Goal: Information Seeking & Learning: Learn about a topic

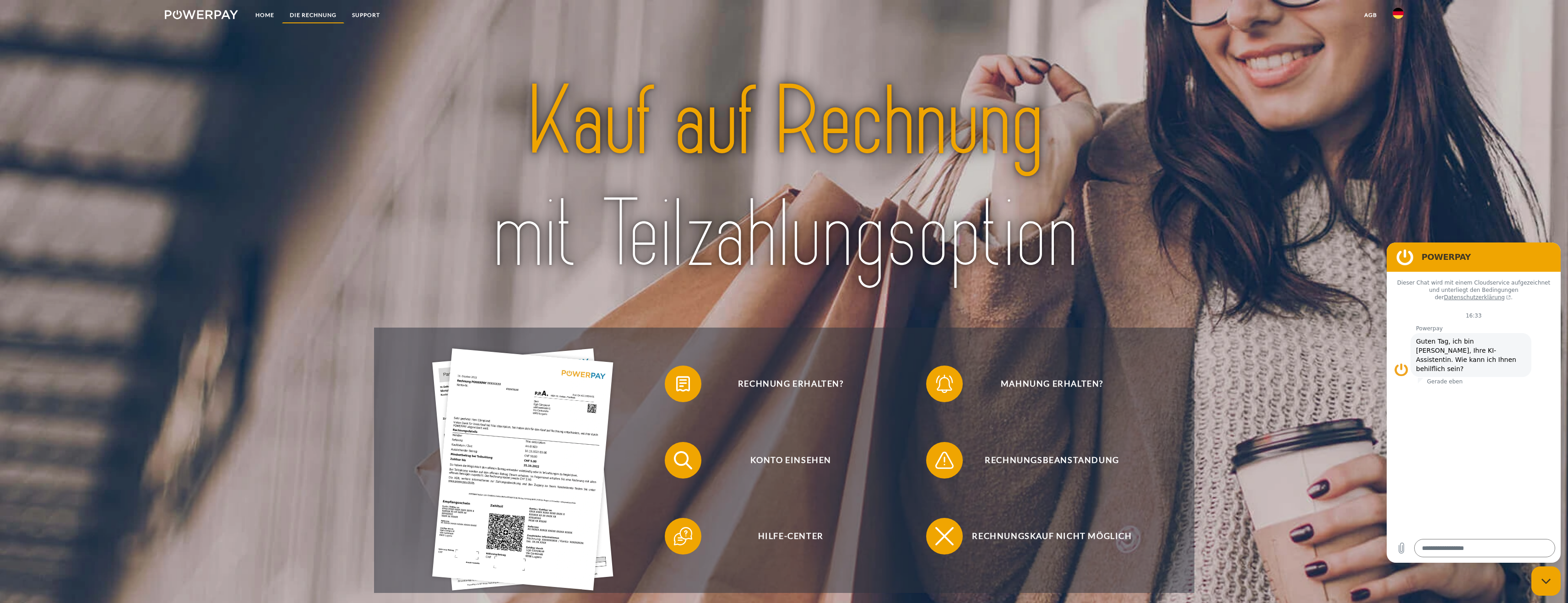
click at [316, 16] on link "DIE RECHNUNG" at bounding box center [313, 15] width 62 height 16
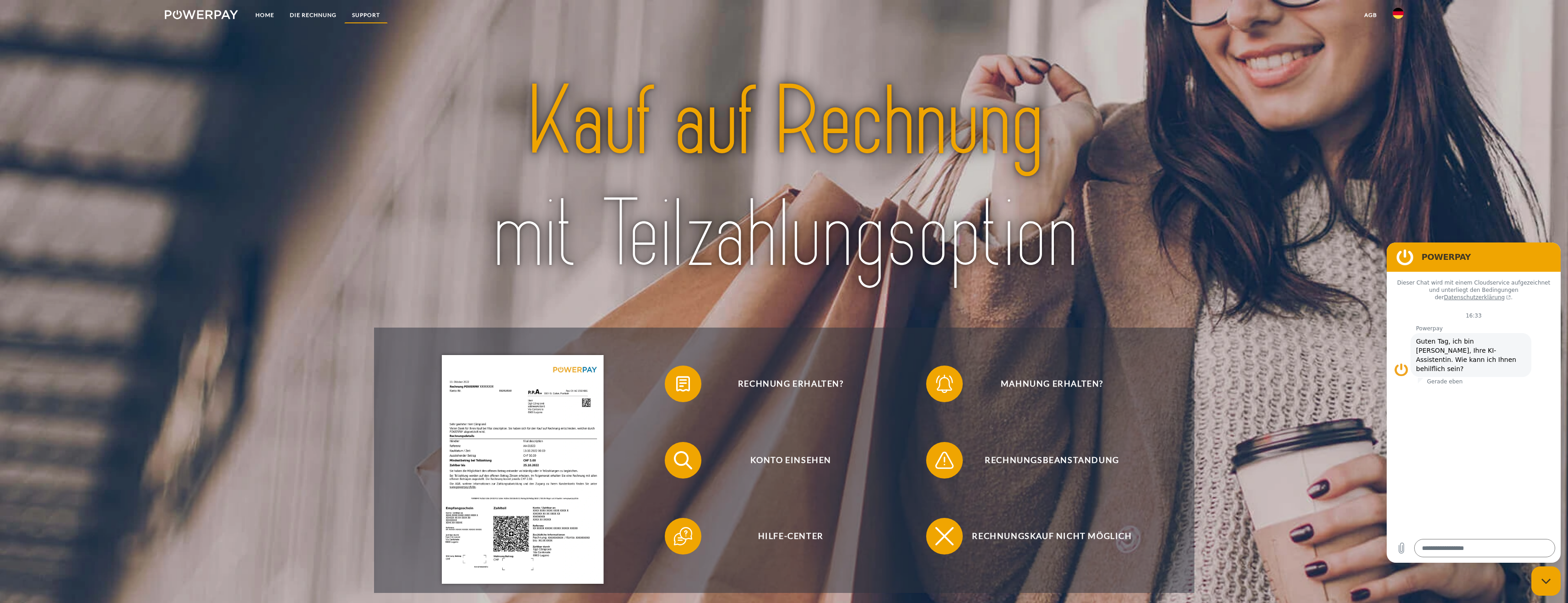
click at [363, 14] on link "SUPPORT" at bounding box center [366, 15] width 44 height 16
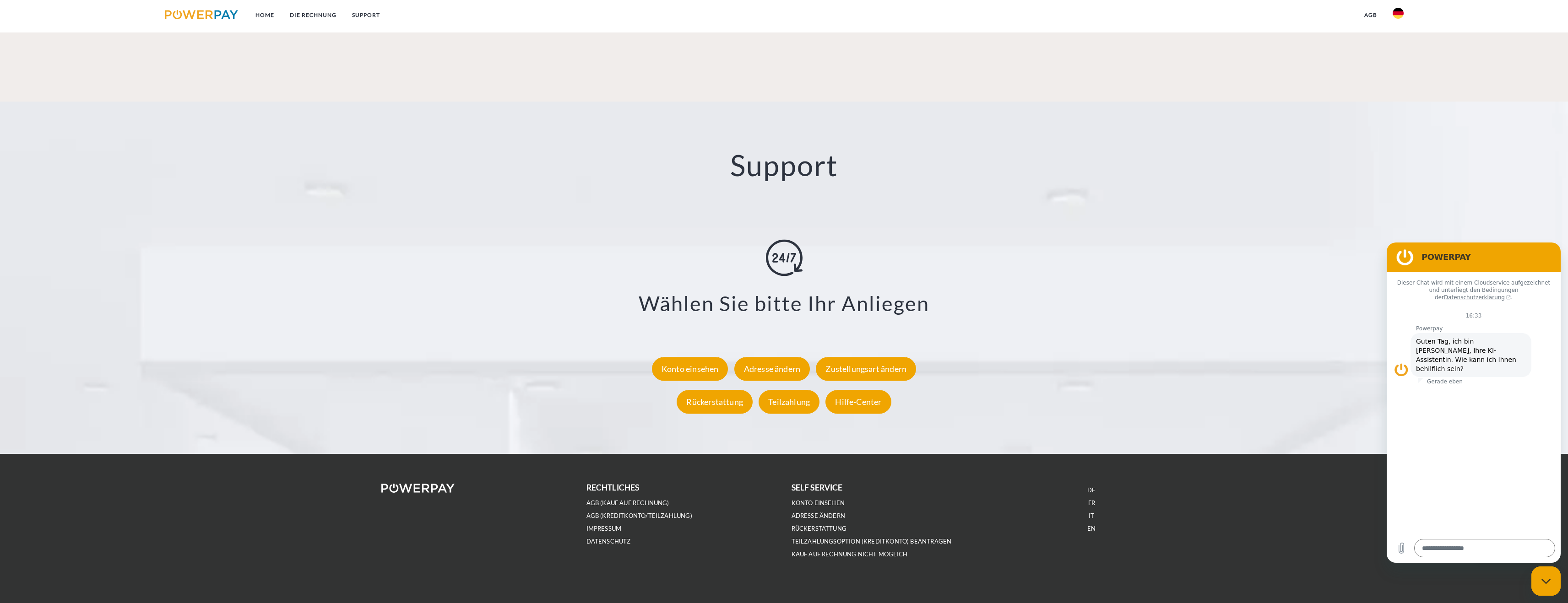
scroll to position [1583, 0]
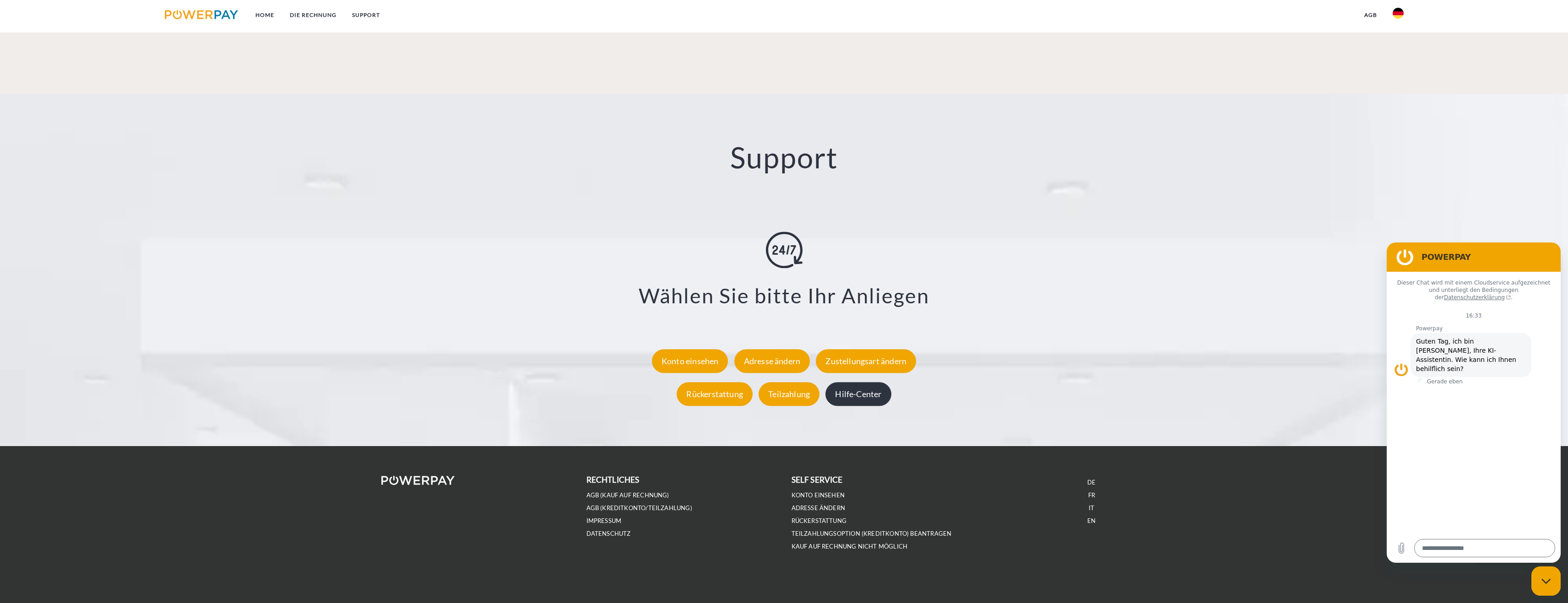
click at [877, 402] on div "Hilfe-Center" at bounding box center [858, 393] width 66 height 24
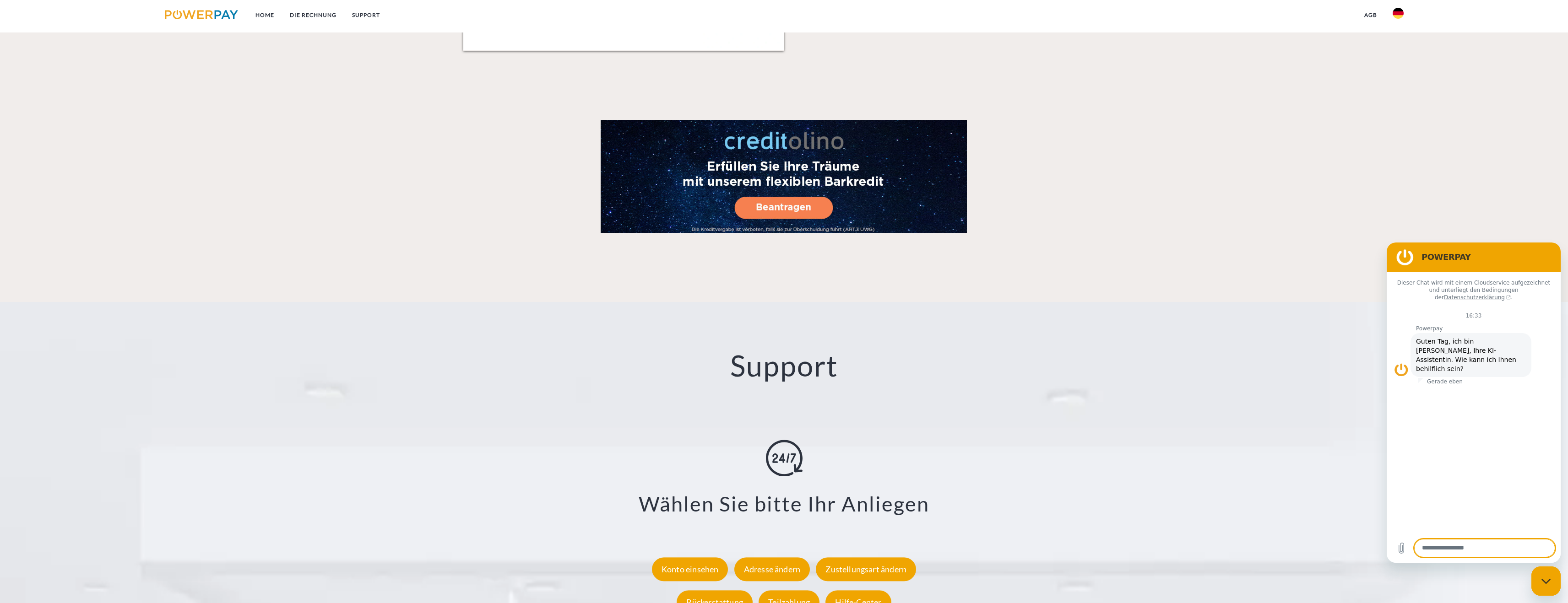
scroll to position [1583, 0]
